Goal: Complete application form

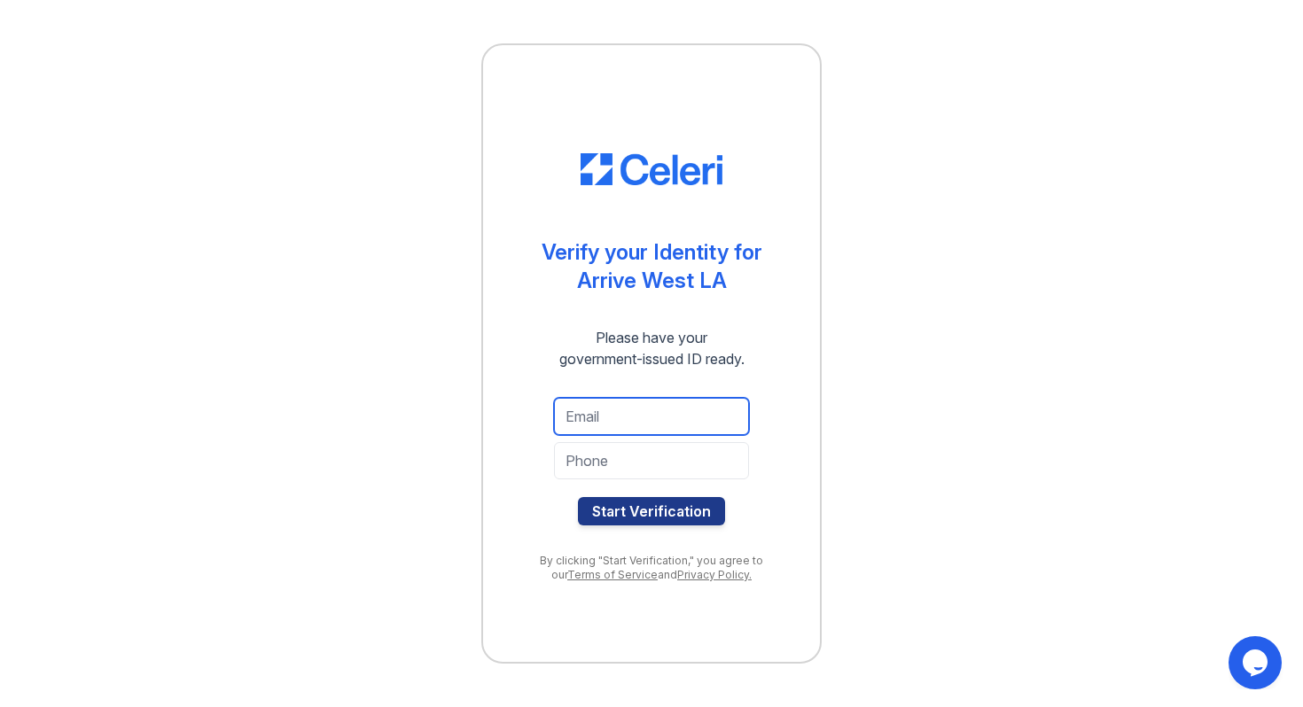
click at [668, 432] on input "email" at bounding box center [651, 416] width 195 height 37
type input "2003boz@gmail.com"
click at [666, 456] on input "tel" at bounding box center [651, 460] width 195 height 37
type input "8189667488"
click at [578, 497] on button "Start Verification" at bounding box center [651, 511] width 147 height 28
